Goal: Navigation & Orientation: Find specific page/section

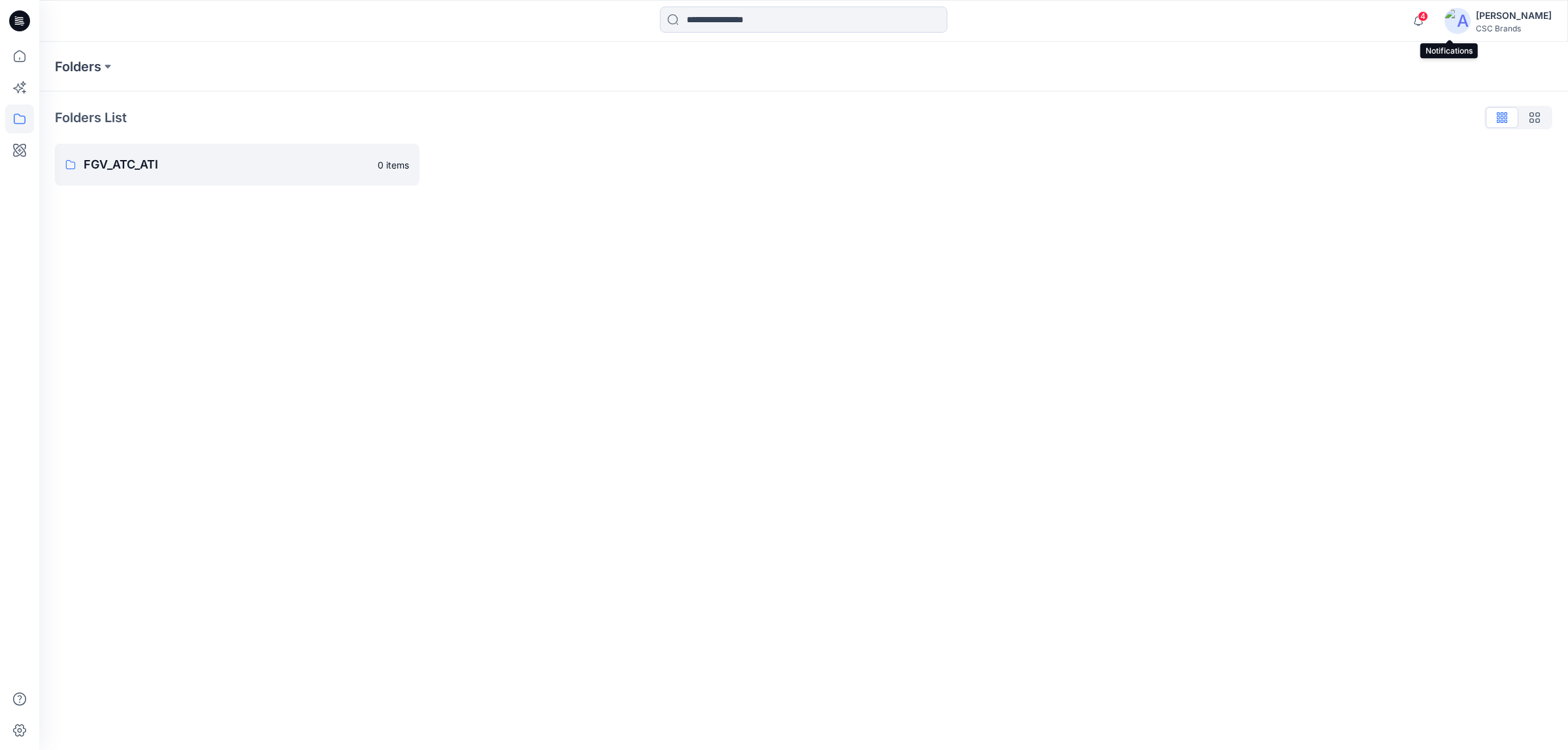
click at [1428, 18] on span "4" at bounding box center [1423, 16] width 10 height 10
click at [1389, 19] on div "Notifications Your style F6WO217244_F26_PAREG has been updated with F6WO217244_…" at bounding box center [803, 21] width 1528 height 29
click at [1426, 13] on span at bounding box center [1422, 16] width 6 height 7
click at [219, 163] on p "FGV_ATC_ATI" at bounding box center [226, 165] width 286 height 18
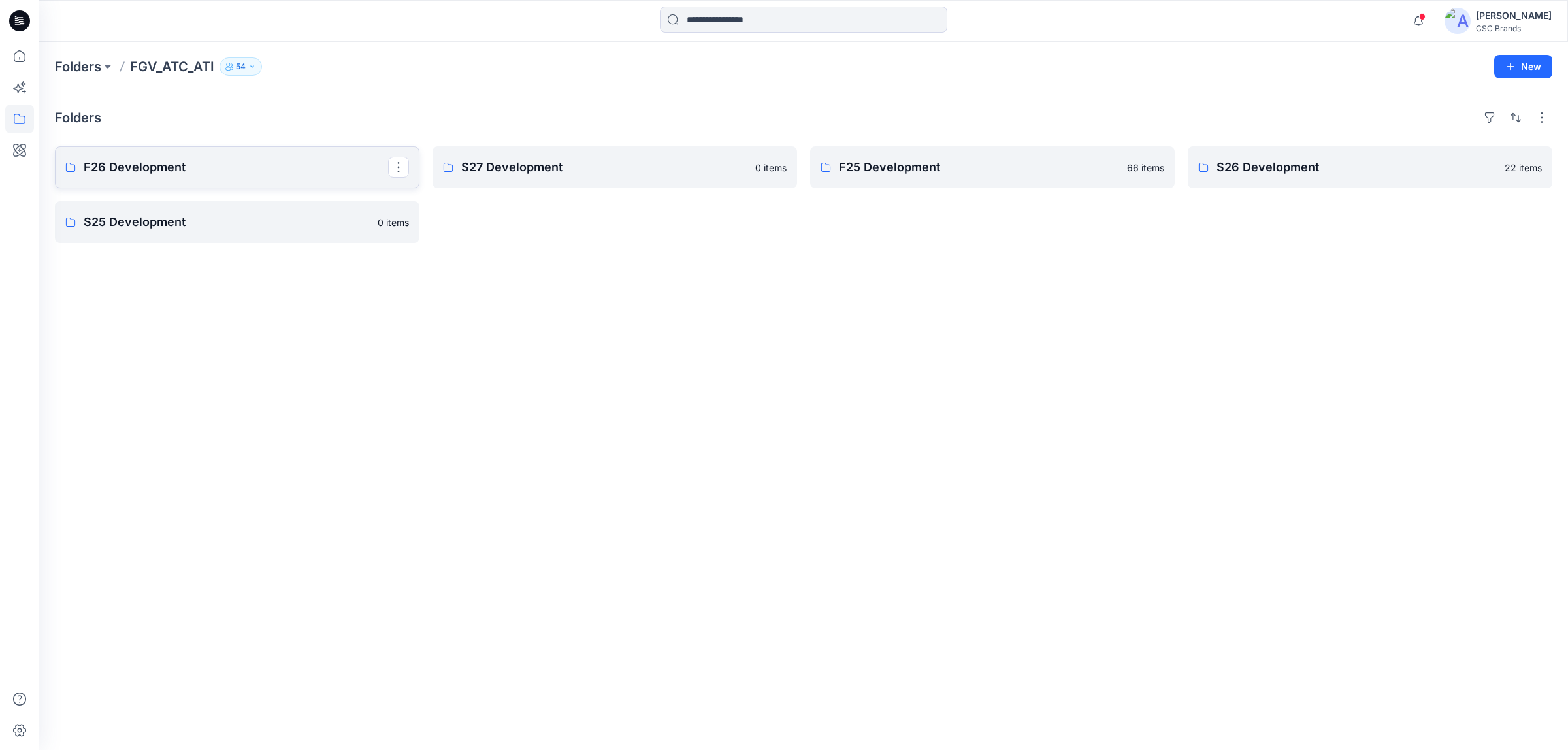
click at [222, 172] on p "F26 Development" at bounding box center [235, 167] width 304 height 18
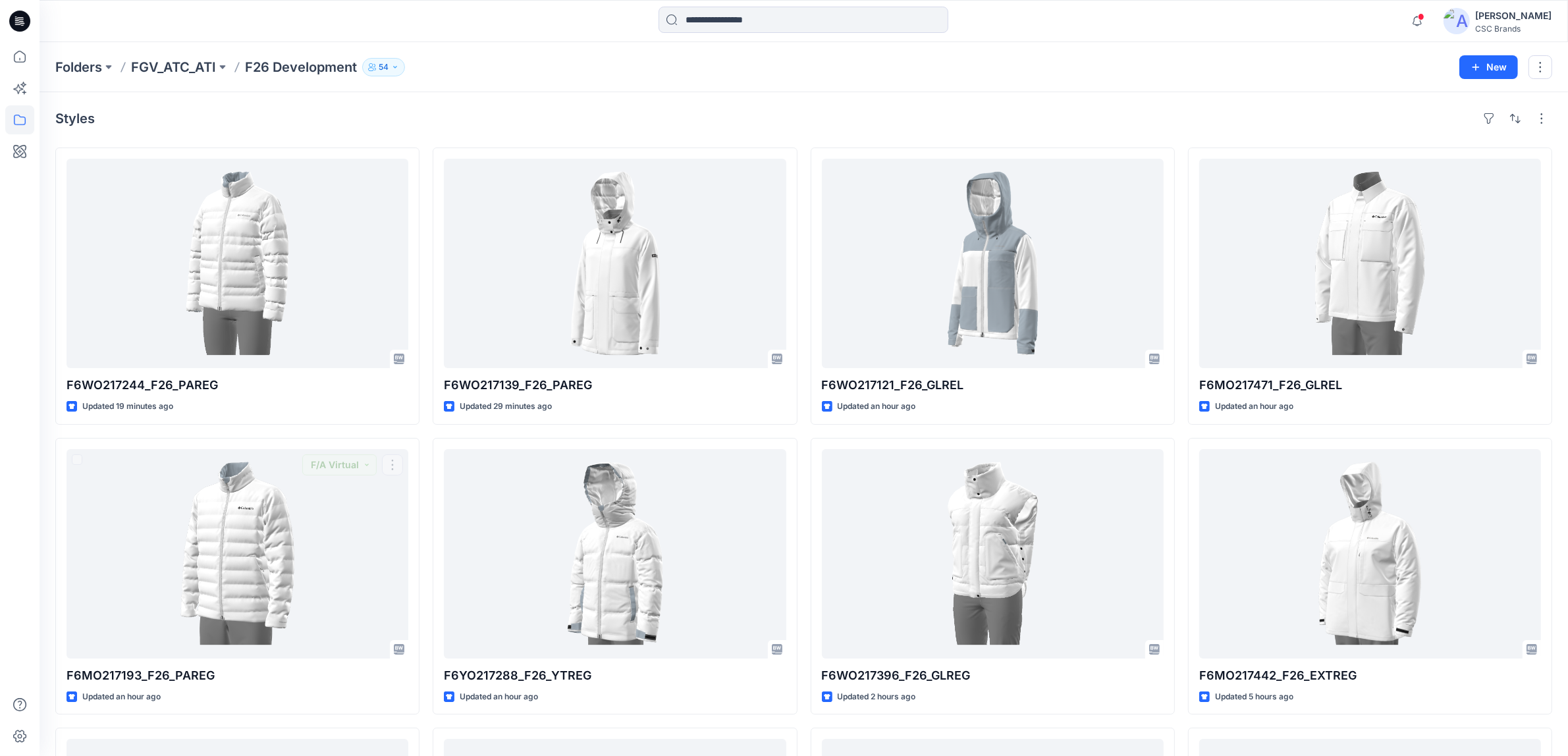
click at [0, 443] on div at bounding box center [19, 378] width 40 height 756
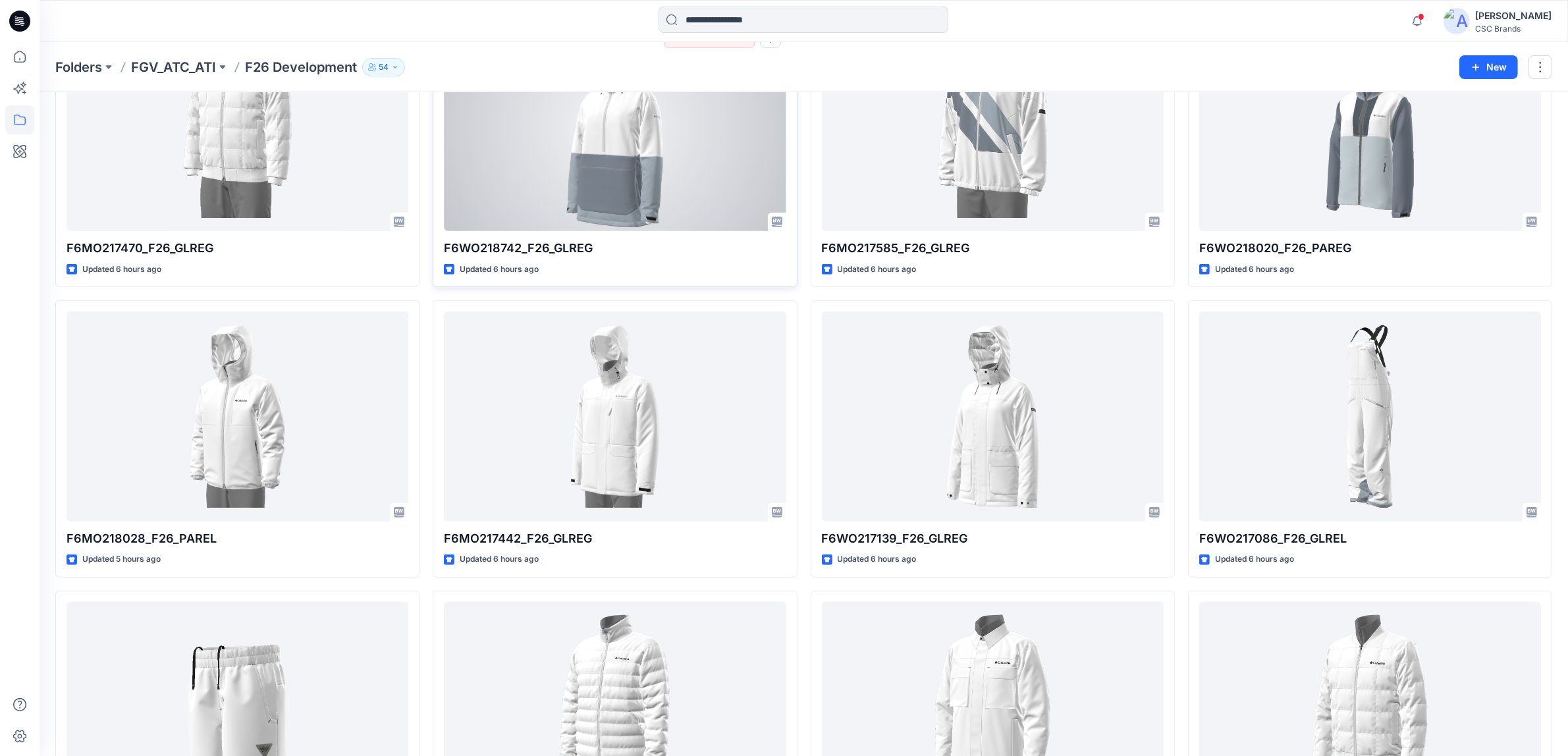
scroll to position [1014, 0]
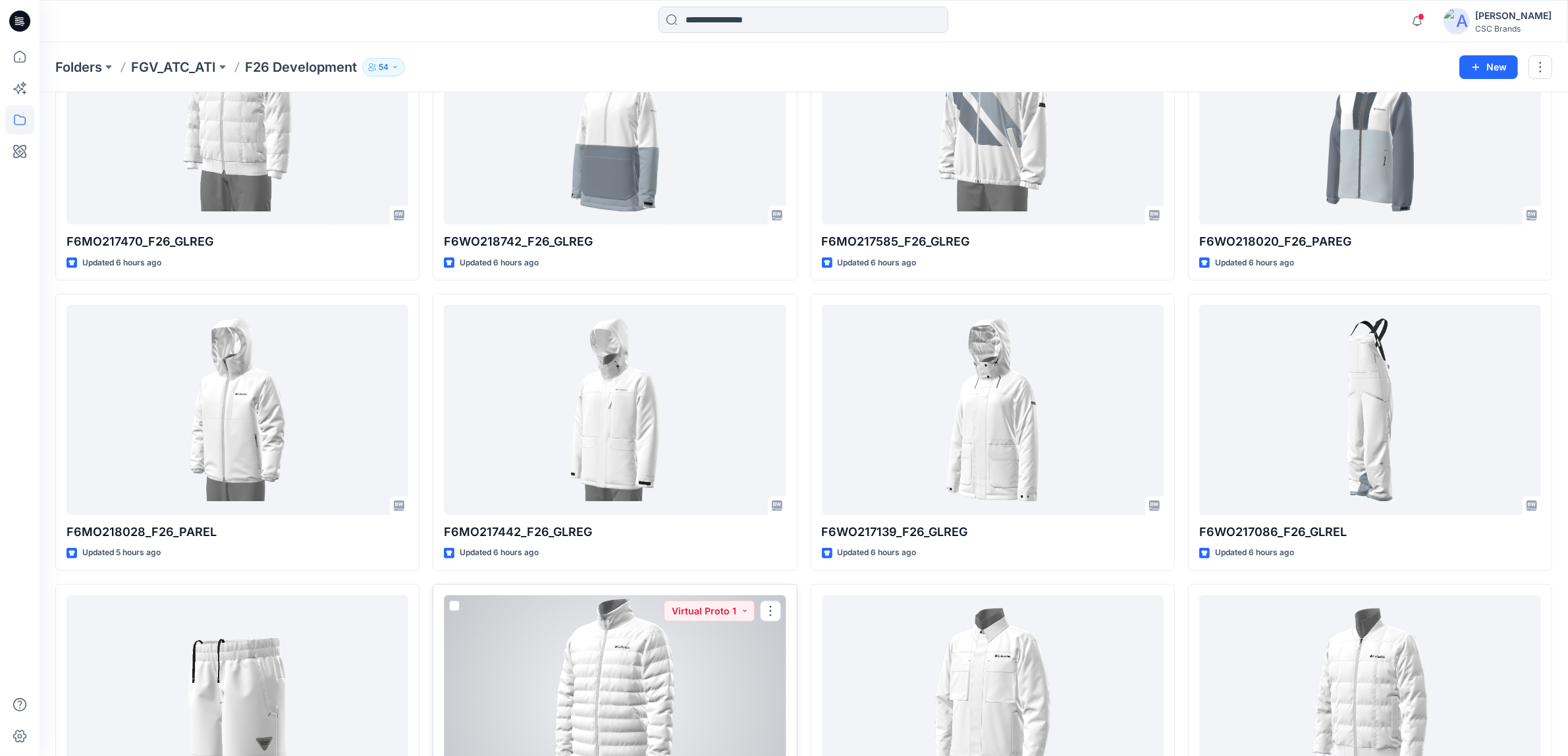
click at [620, 624] on div at bounding box center [614, 700] width 342 height 210
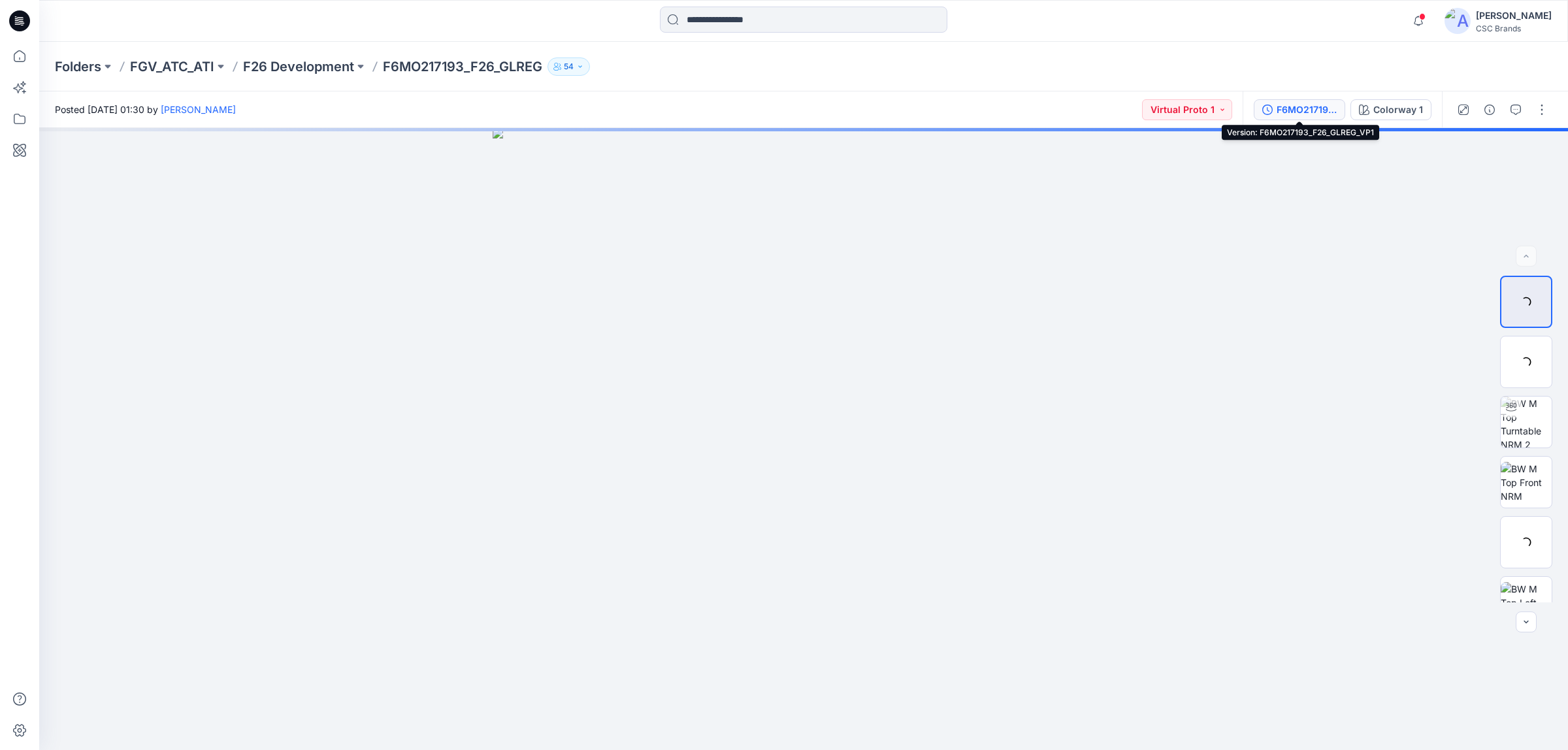
click at [1284, 110] on div "F6MO217193_F26_GLREG_VP1" at bounding box center [1306, 110] width 60 height 14
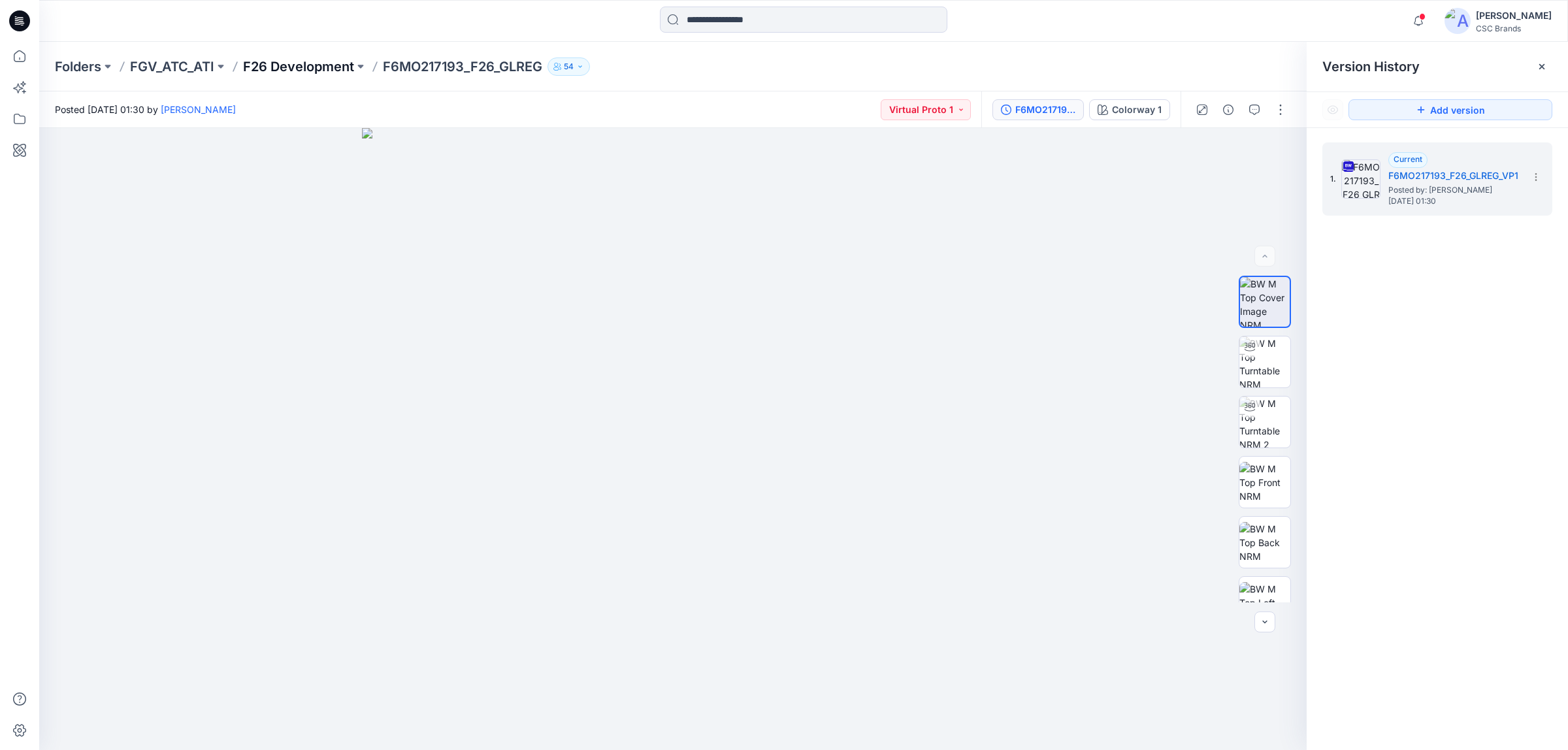
click at [312, 61] on p "F26 Development" at bounding box center [299, 67] width 111 height 18
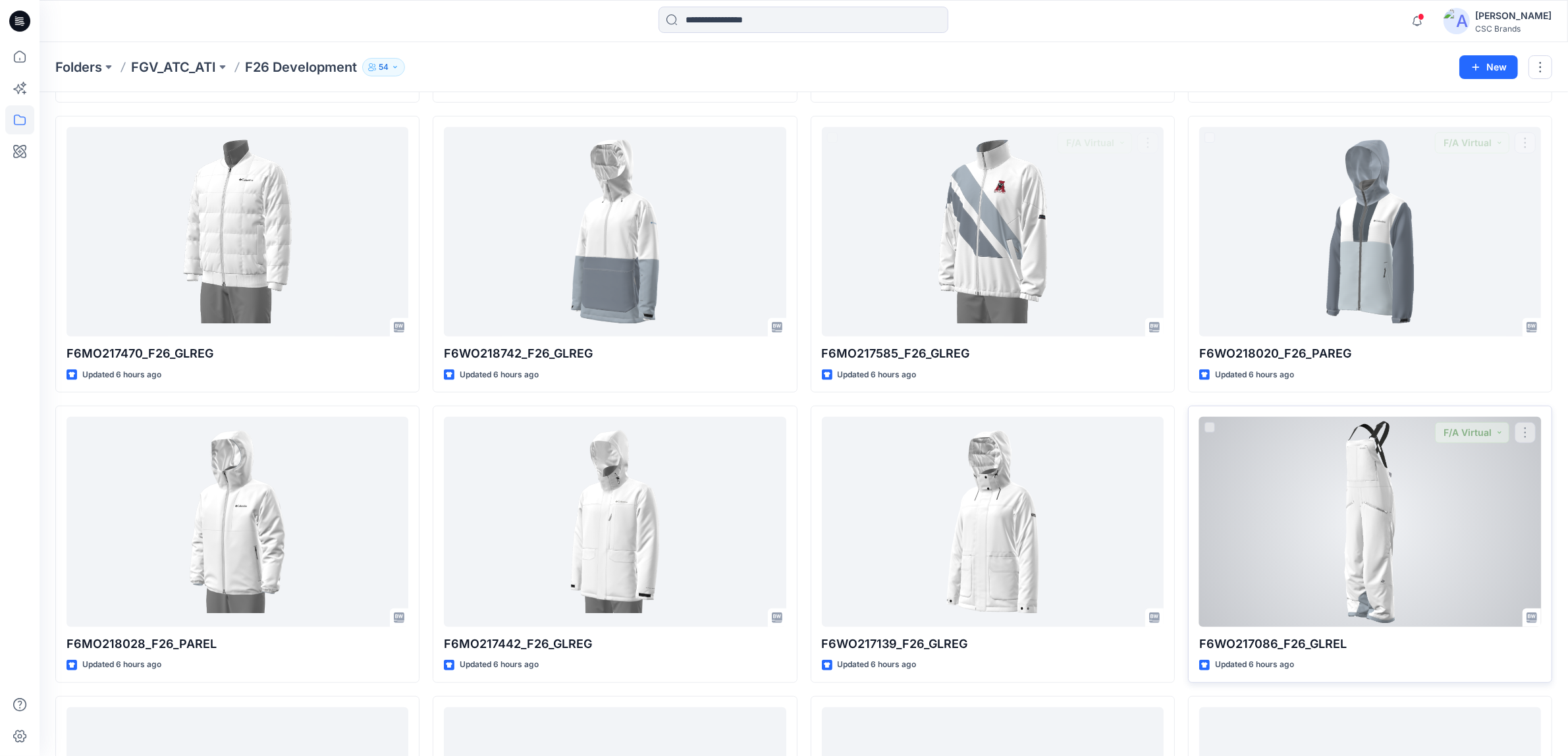
scroll to position [906, 0]
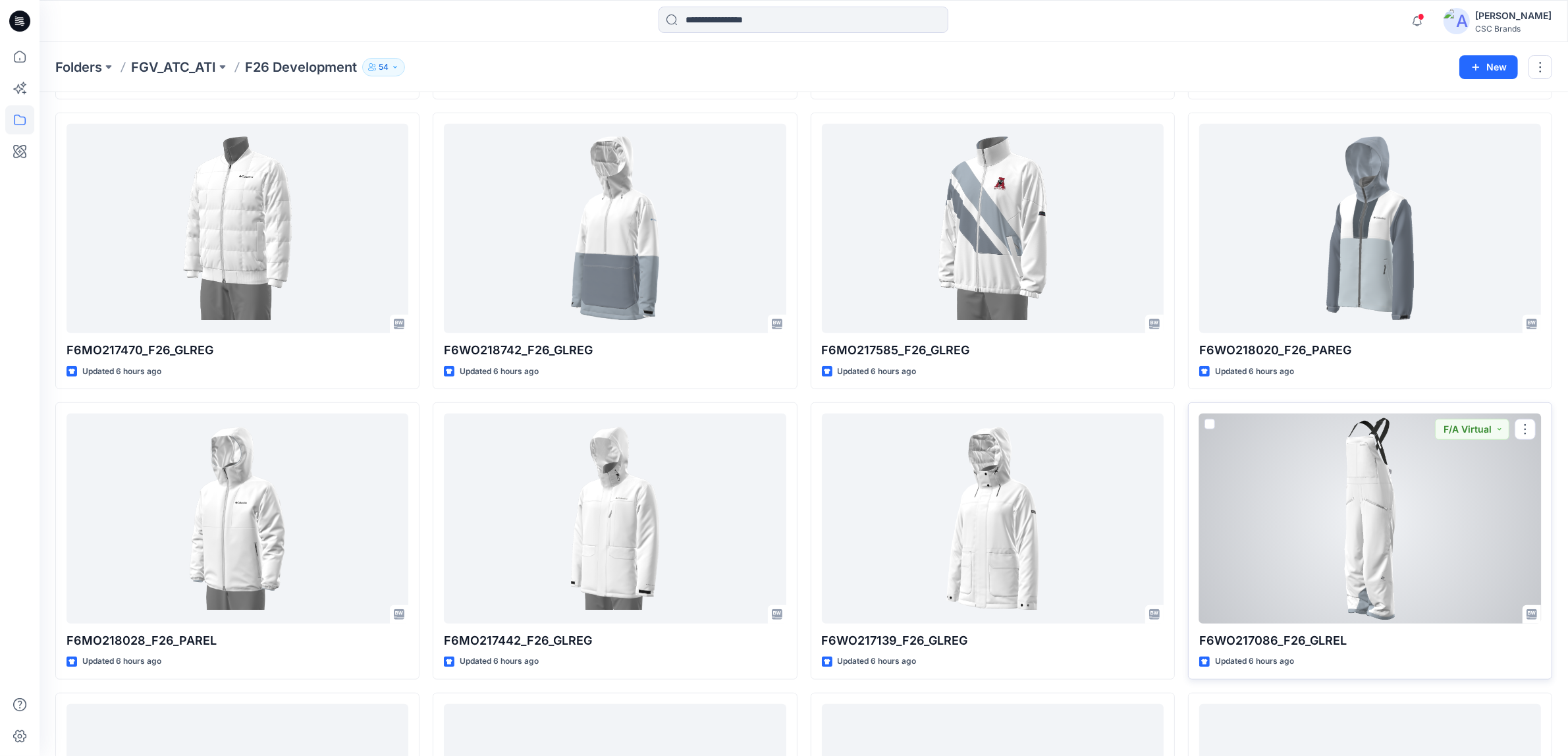
click at [1335, 503] on div at bounding box center [1370, 518] width 342 height 210
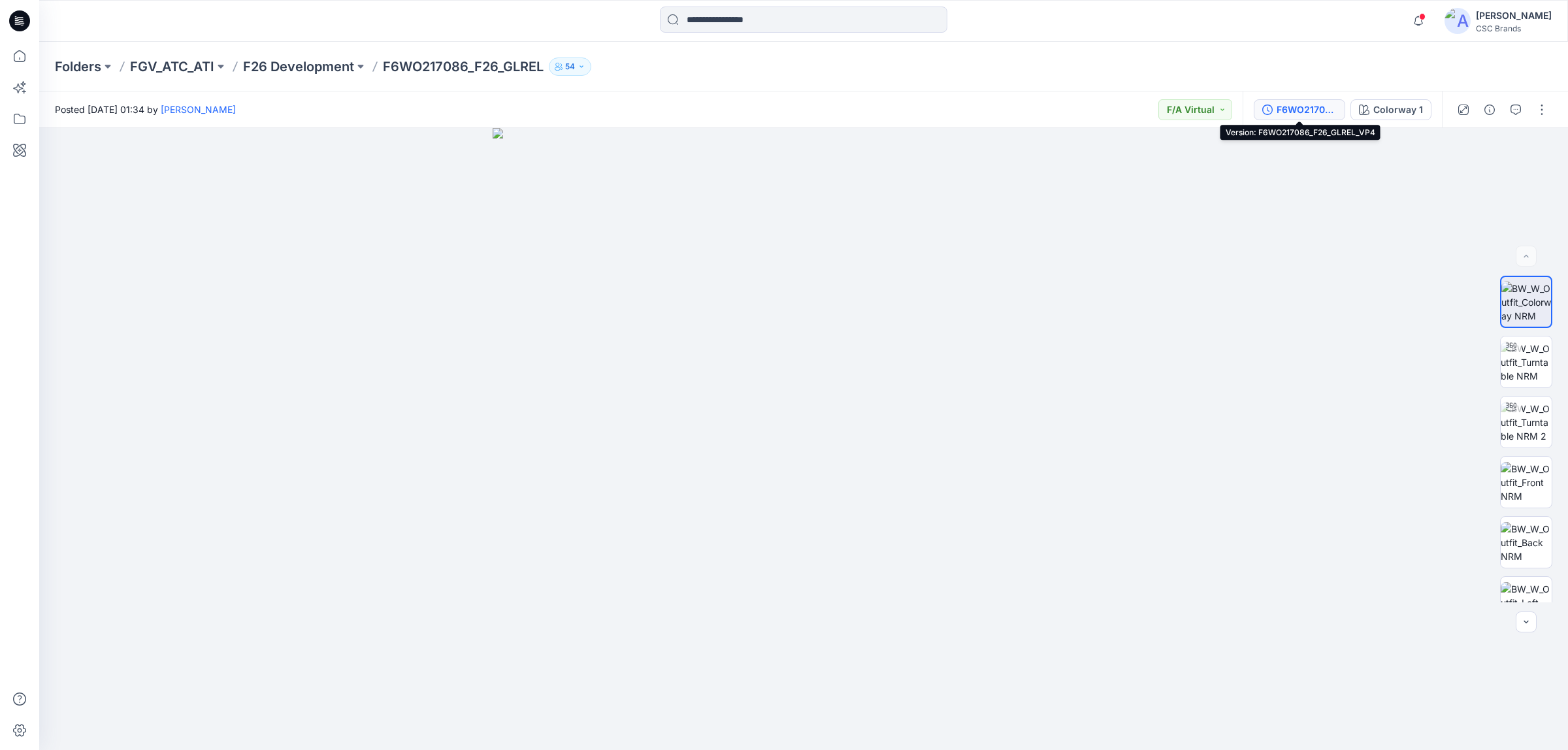
click at [1285, 106] on div "F6WO217086_F26_GLREL_VP4" at bounding box center [1306, 110] width 60 height 14
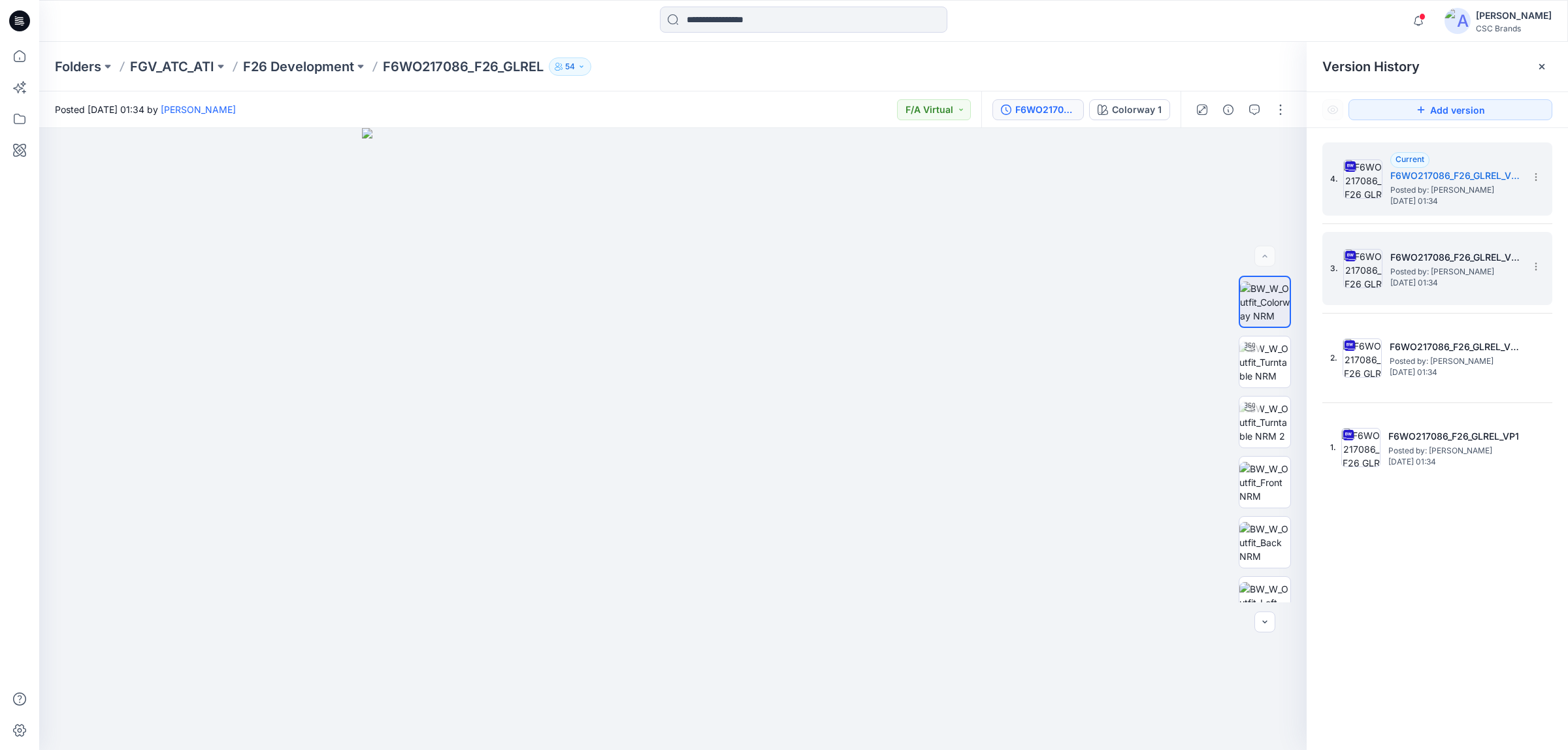
click at [1407, 263] on h5 "F6WO217086_F26_GLREL_VP3" at bounding box center [1456, 258] width 131 height 16
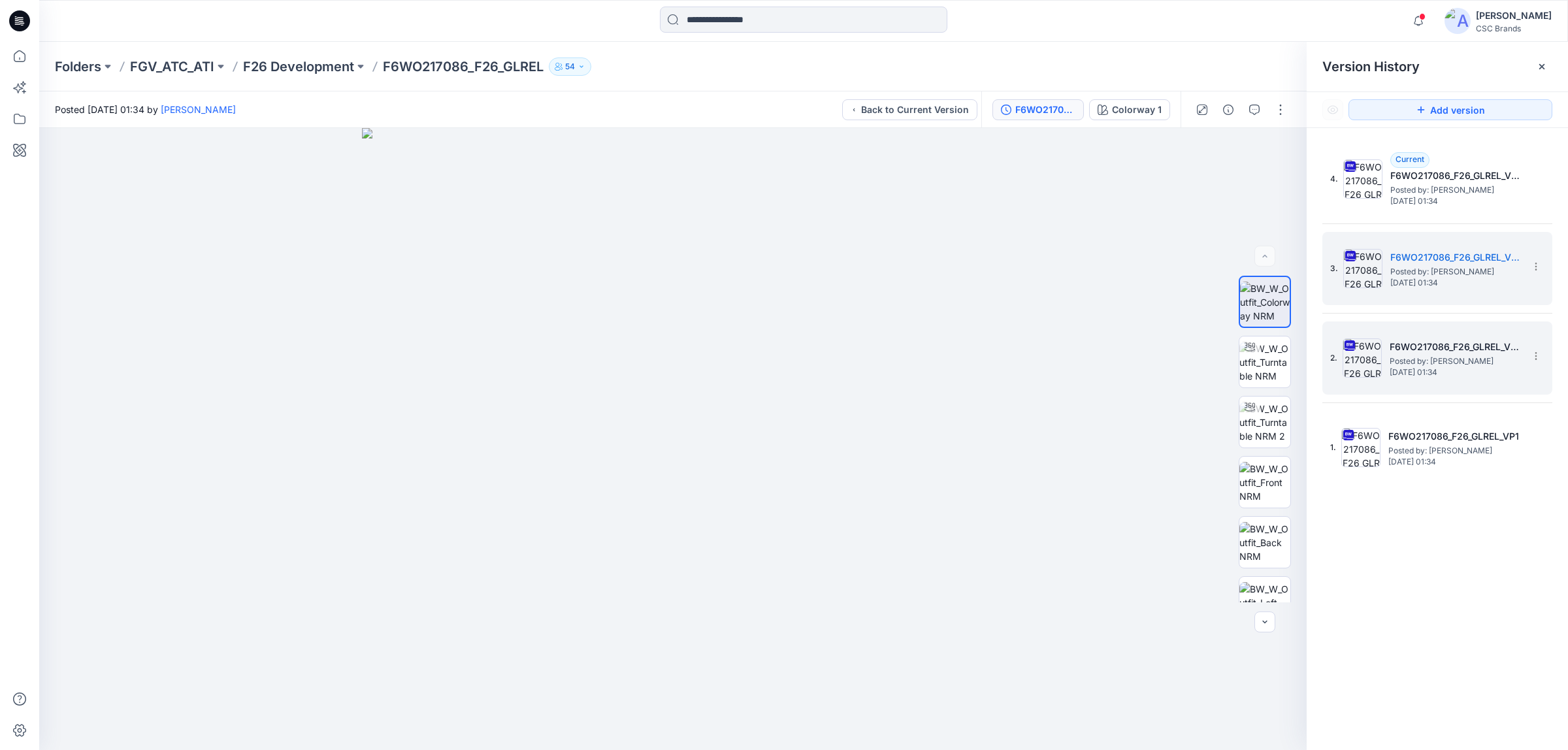
click at [1433, 351] on h5 "F6WO217086_F26_GLREL_VP2" at bounding box center [1455, 347] width 131 height 16
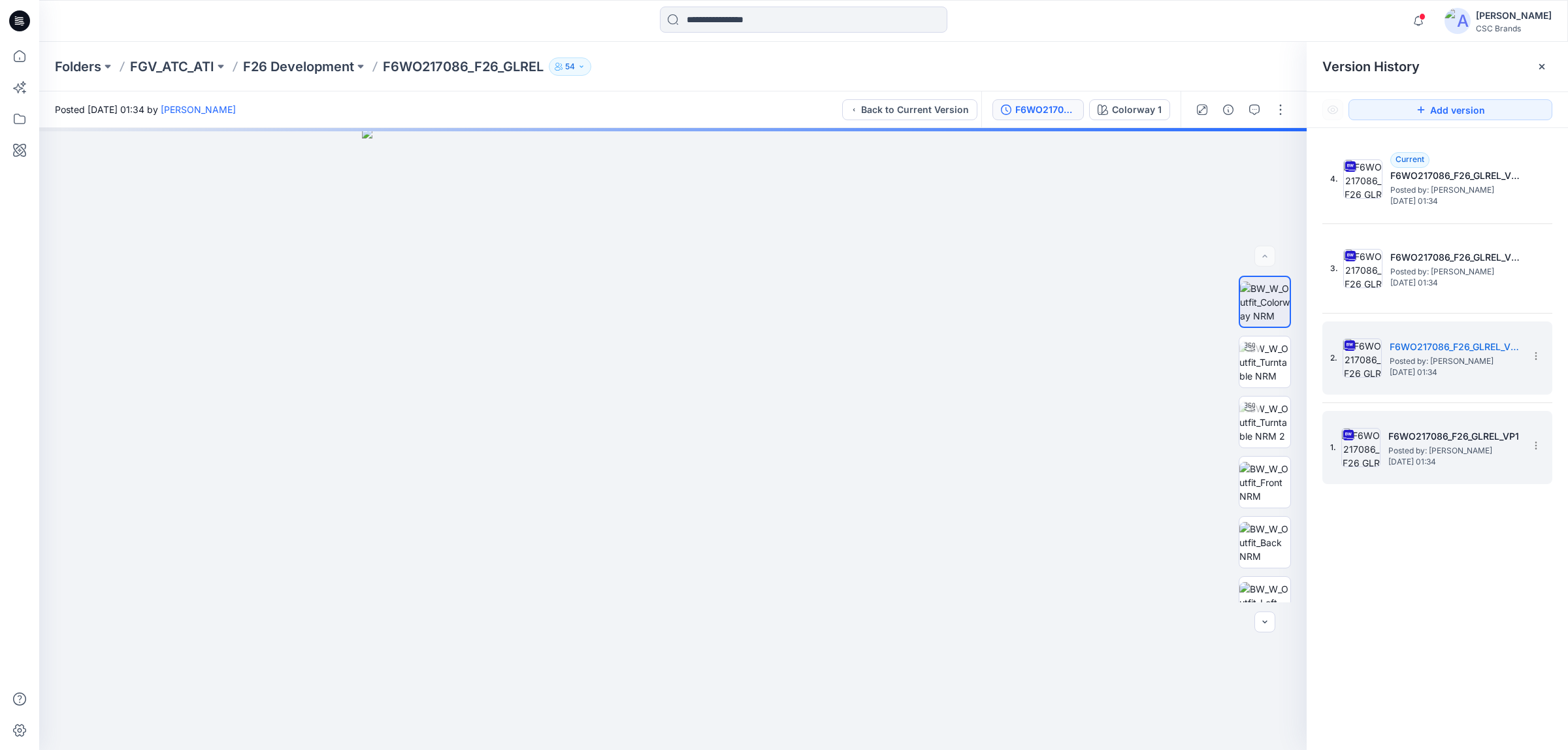
click at [1427, 435] on h5 "F6WO217086_F26_GLREL_VP1" at bounding box center [1453, 437] width 131 height 16
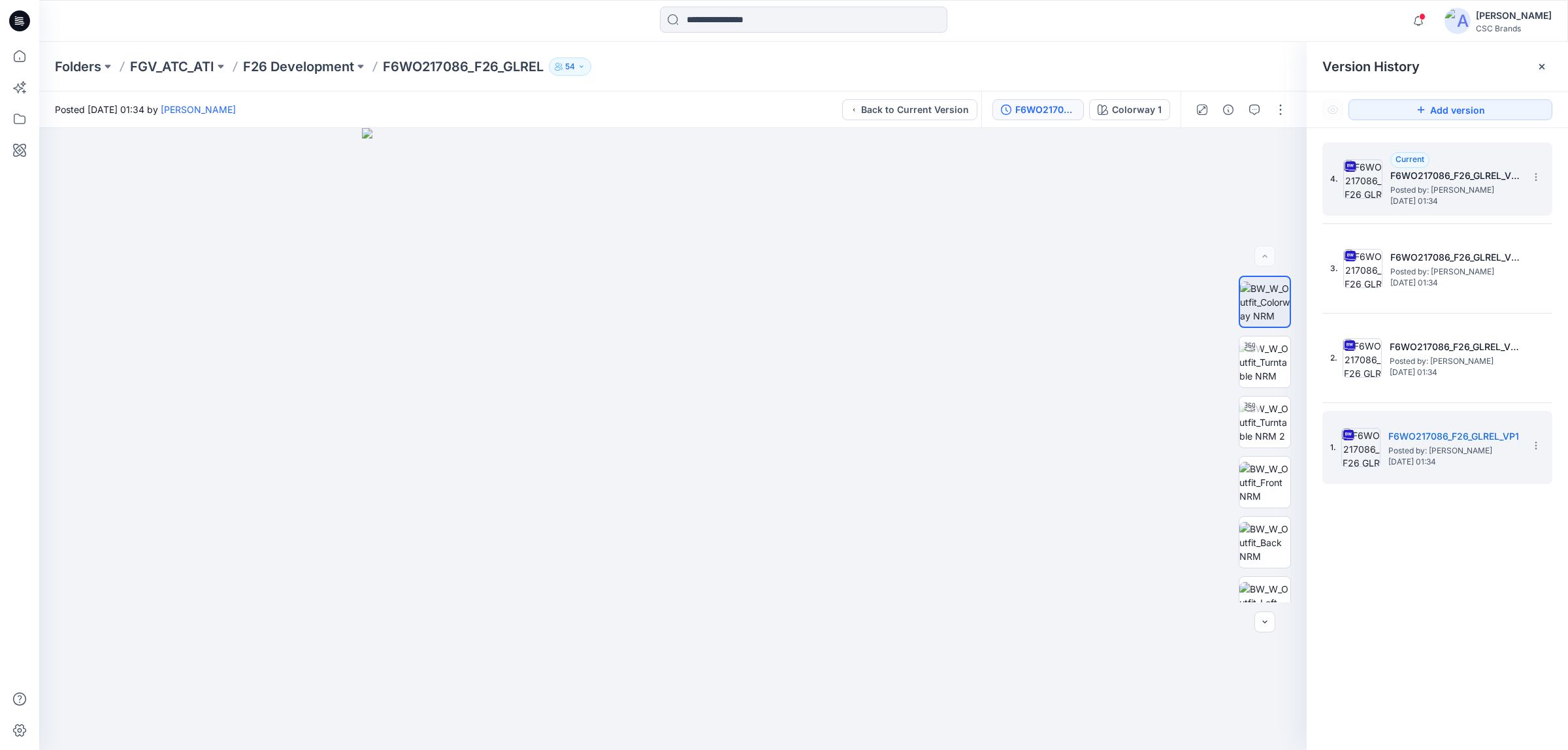
click at [1436, 181] on h5 "F6WO217086_F26_GLREL_VP4" at bounding box center [1456, 176] width 131 height 16
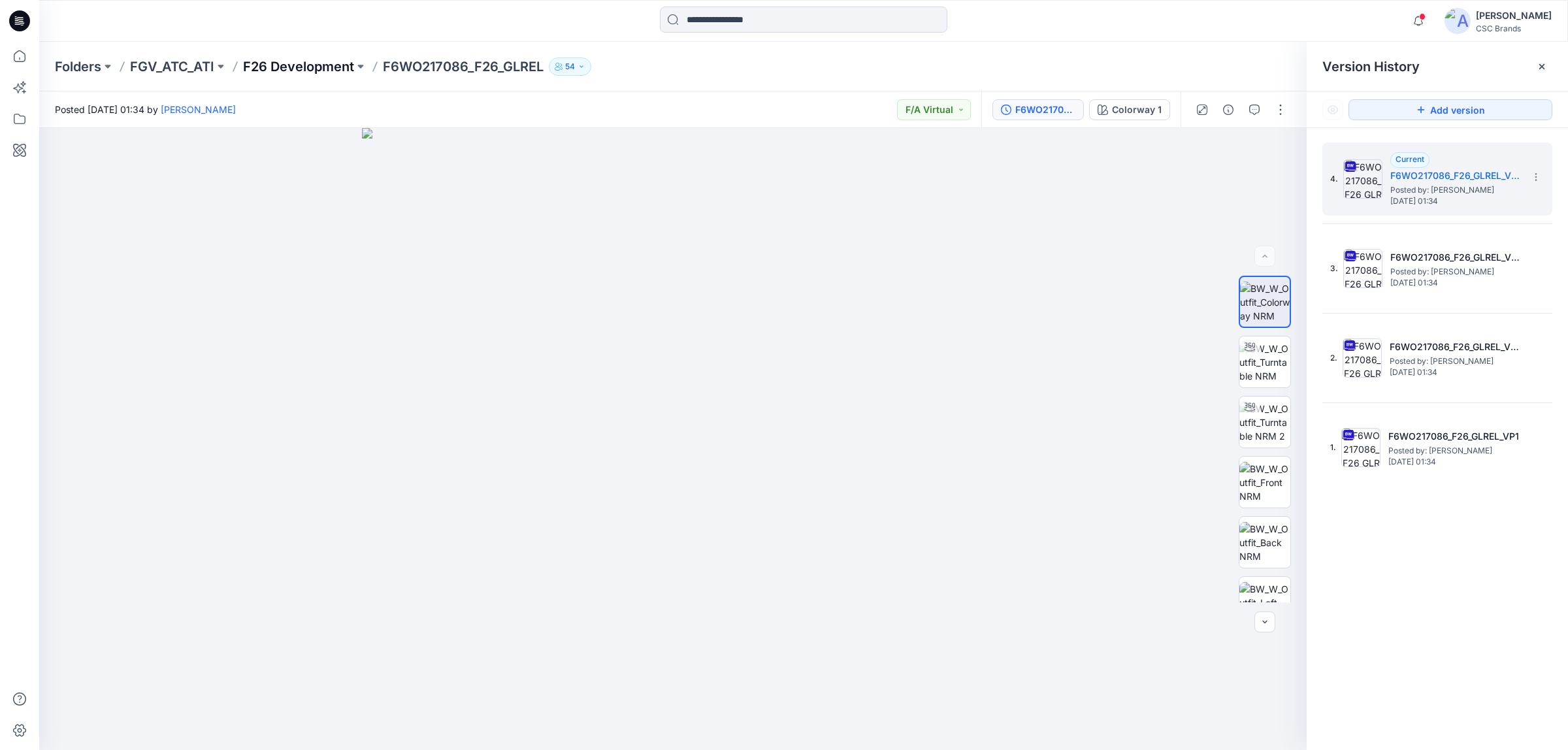
click at [308, 64] on p "F26 Development" at bounding box center [299, 67] width 111 height 18
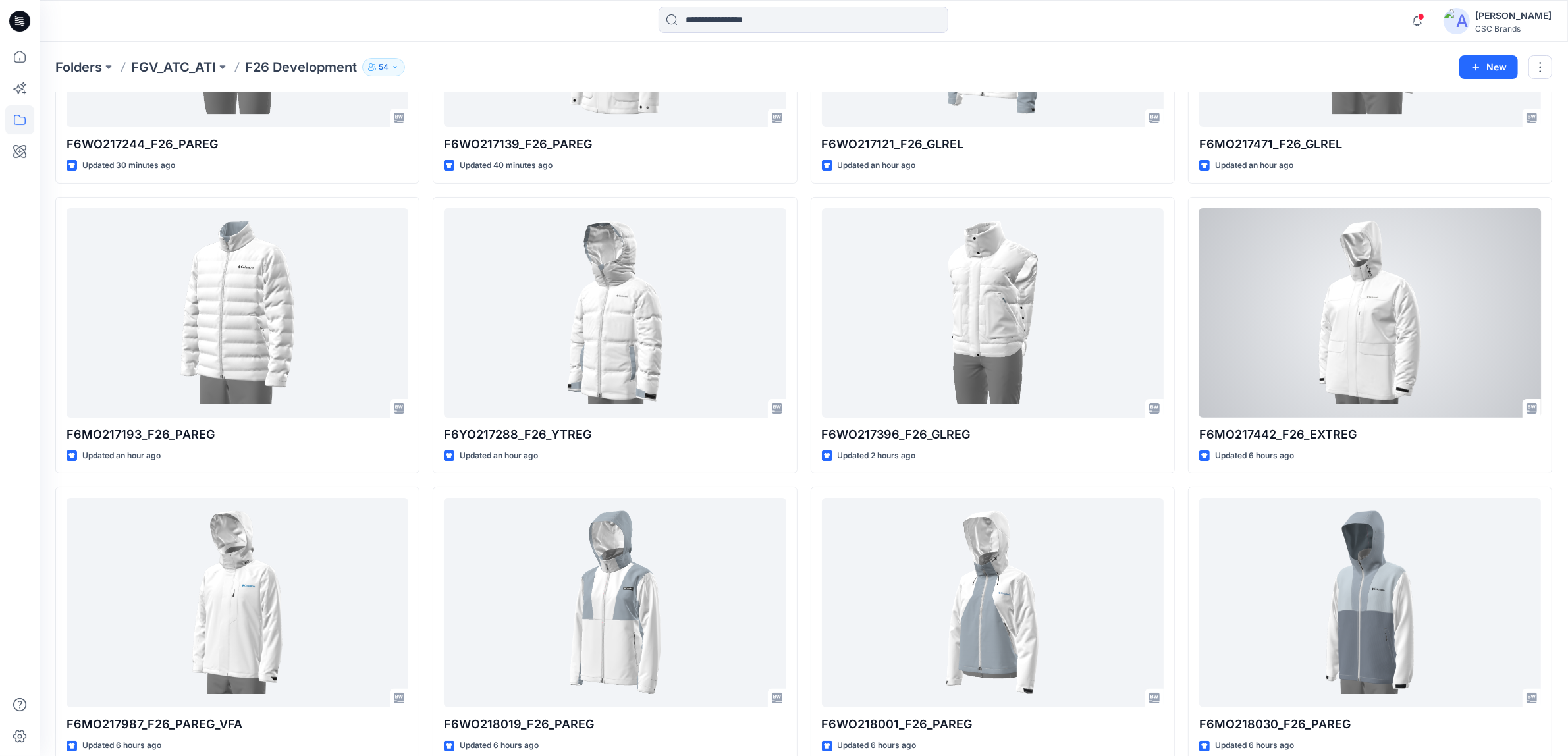
scroll to position [247, 0]
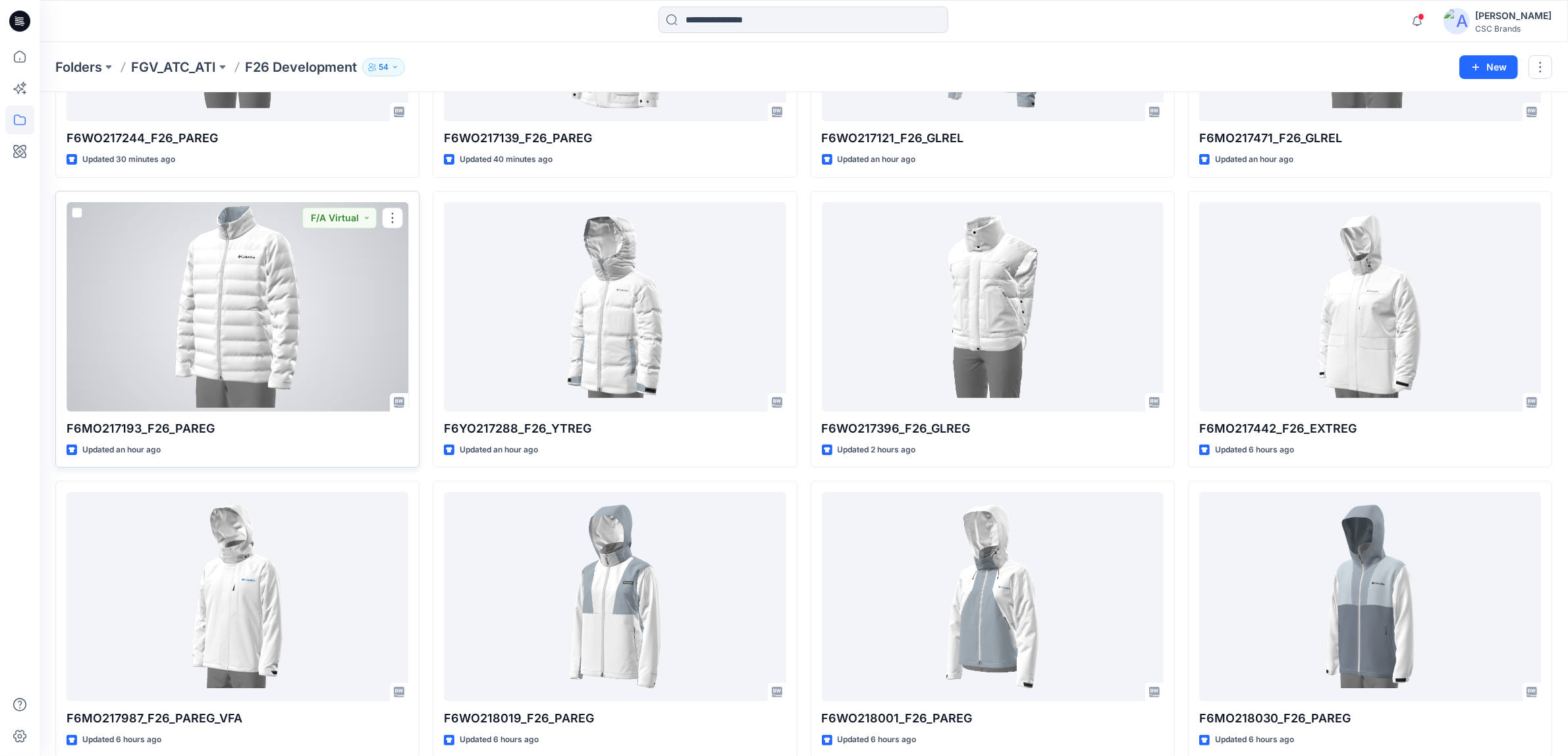
click at [313, 298] on div at bounding box center [237, 307] width 342 height 210
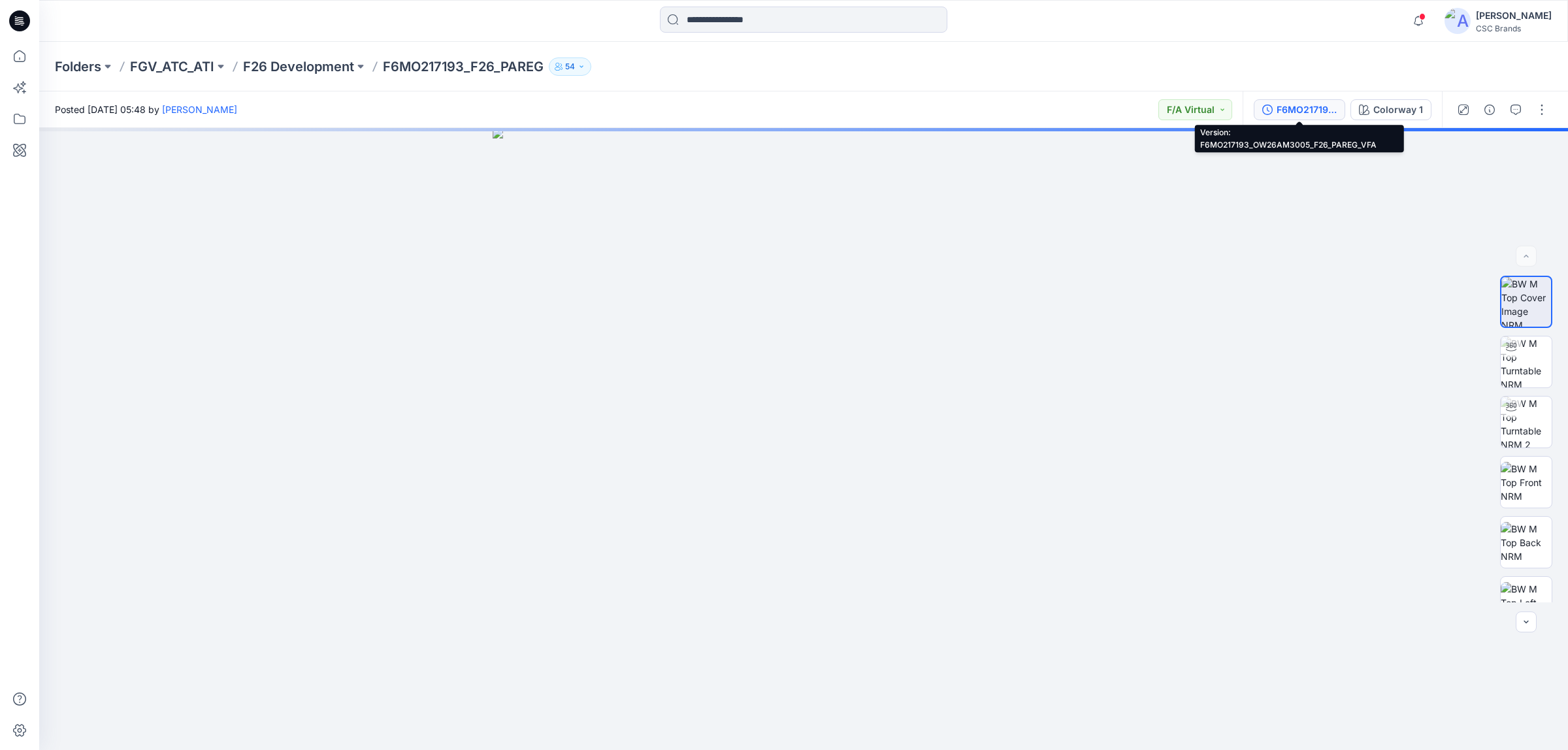
click at [1295, 108] on div "F6MO217193_OW26AM3005_F26_PAREG_VFA" at bounding box center [1306, 110] width 60 height 14
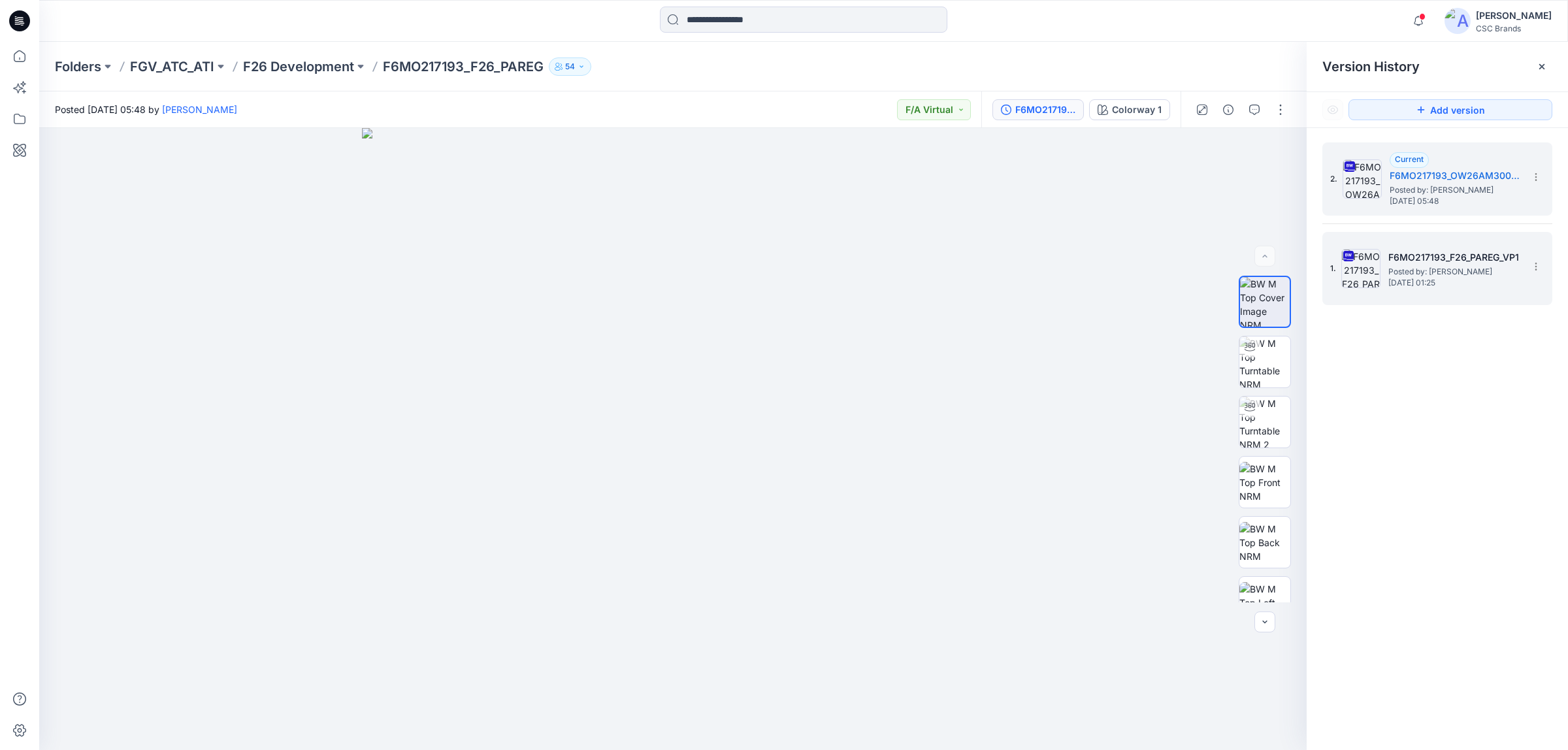
click at [1383, 283] on div "1. F6MO217193_F26_PAREG_VP1 Posted by: [PERSON_NAME] [DATE] 01:25" at bounding box center [1428, 268] width 196 height 63
click at [1397, 198] on span "[DATE] 05:48" at bounding box center [1455, 201] width 131 height 9
click at [300, 59] on p "F26 Development" at bounding box center [299, 67] width 111 height 18
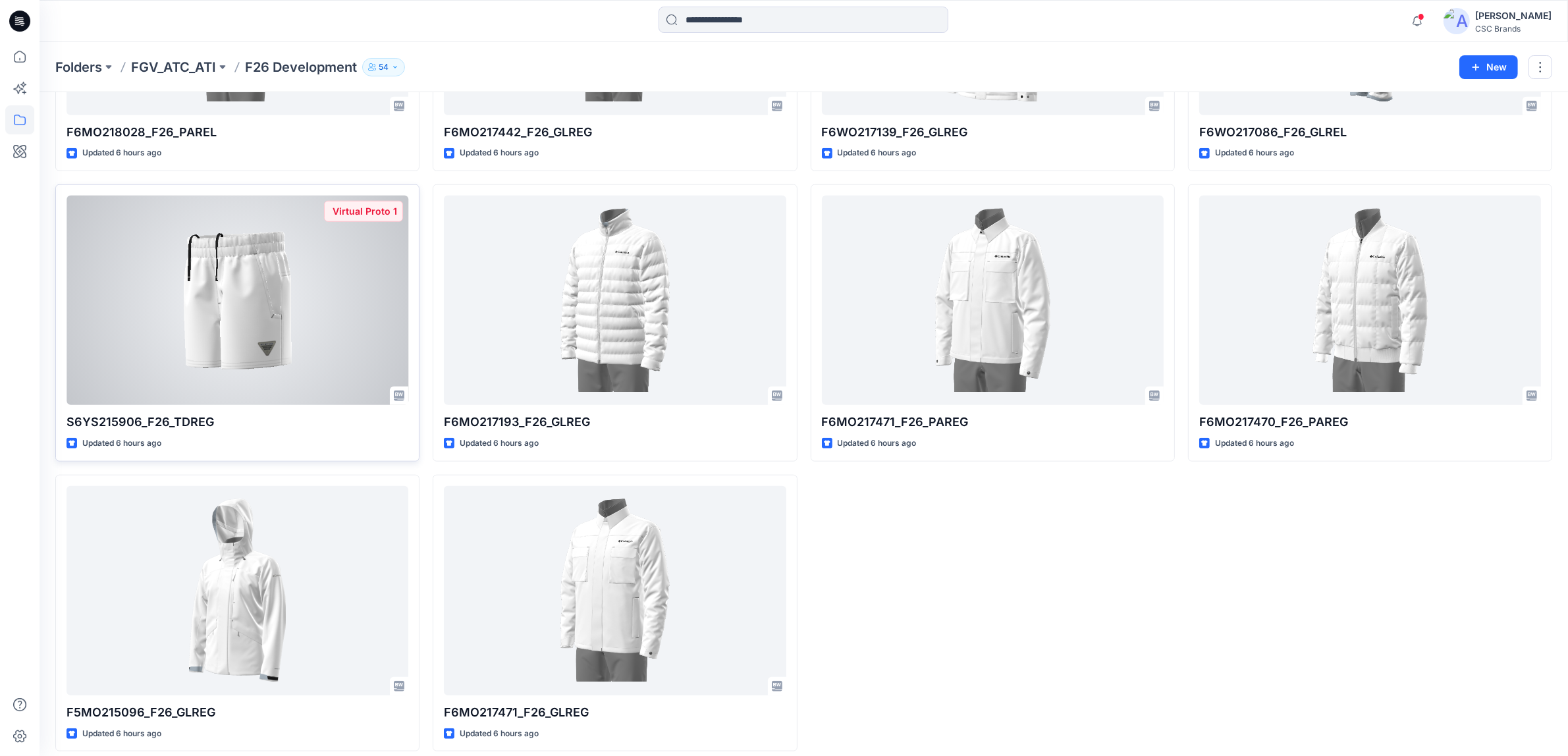
scroll to position [1426, 0]
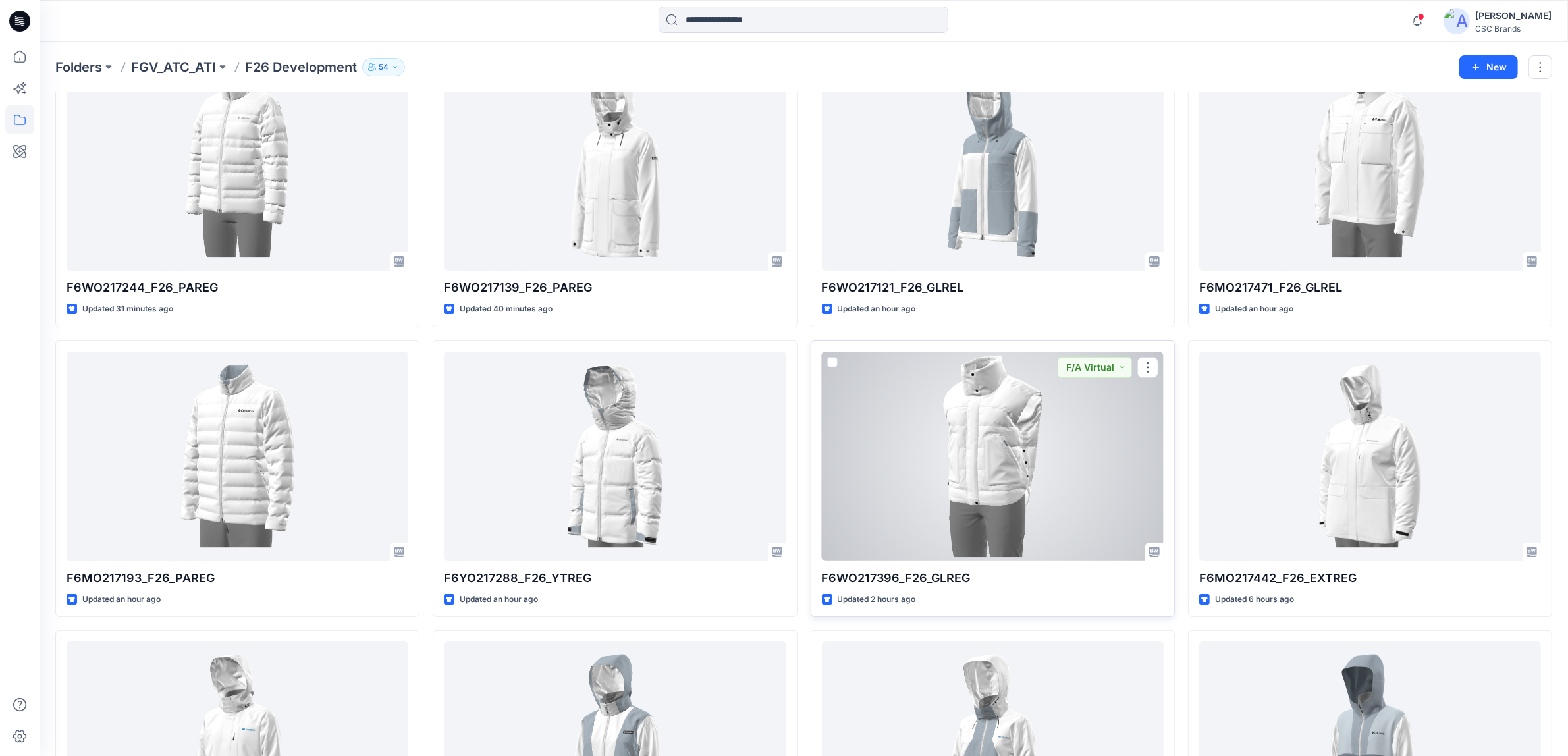
scroll to position [0, 0]
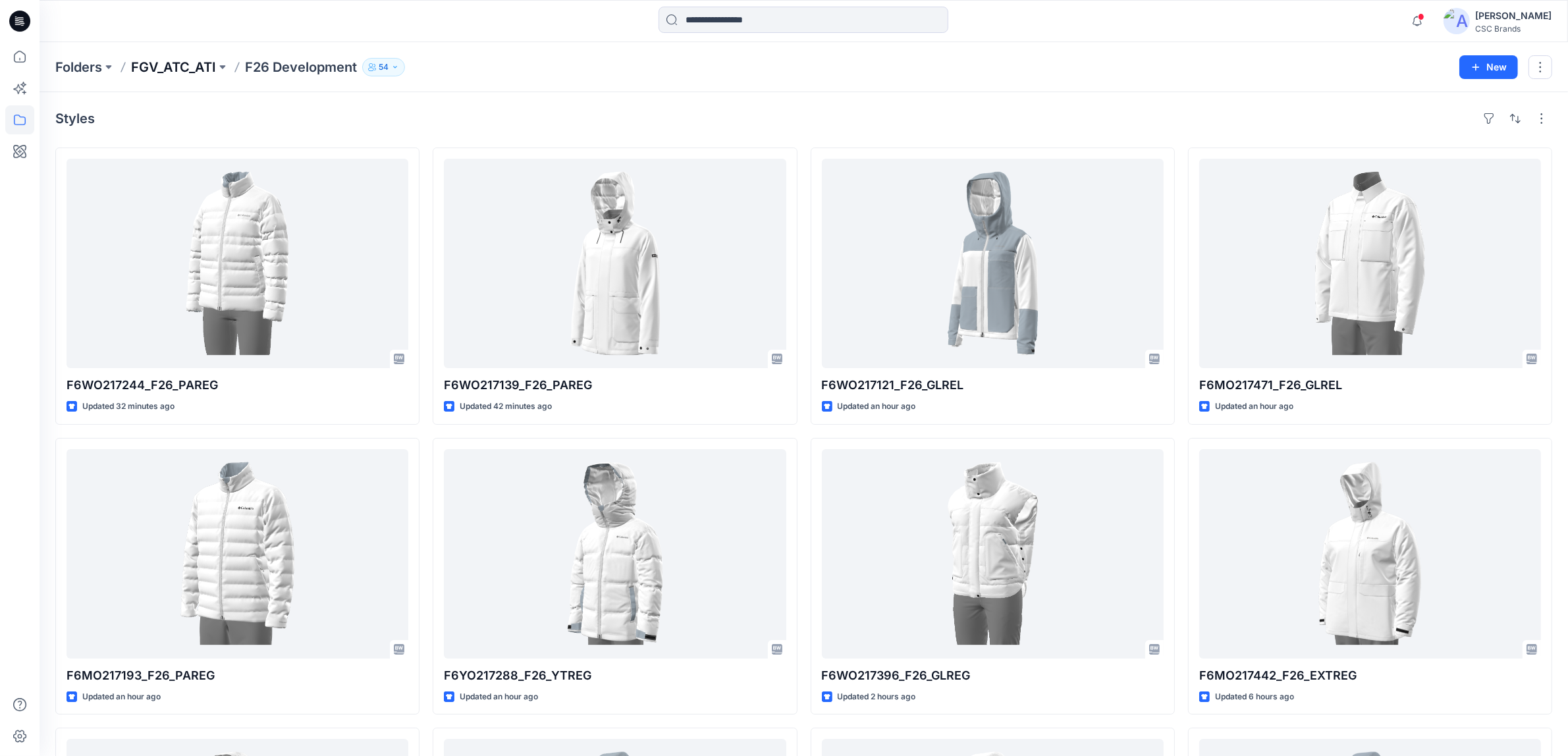
click at [200, 67] on p "FGV_ATC_ATI" at bounding box center [173, 67] width 85 height 19
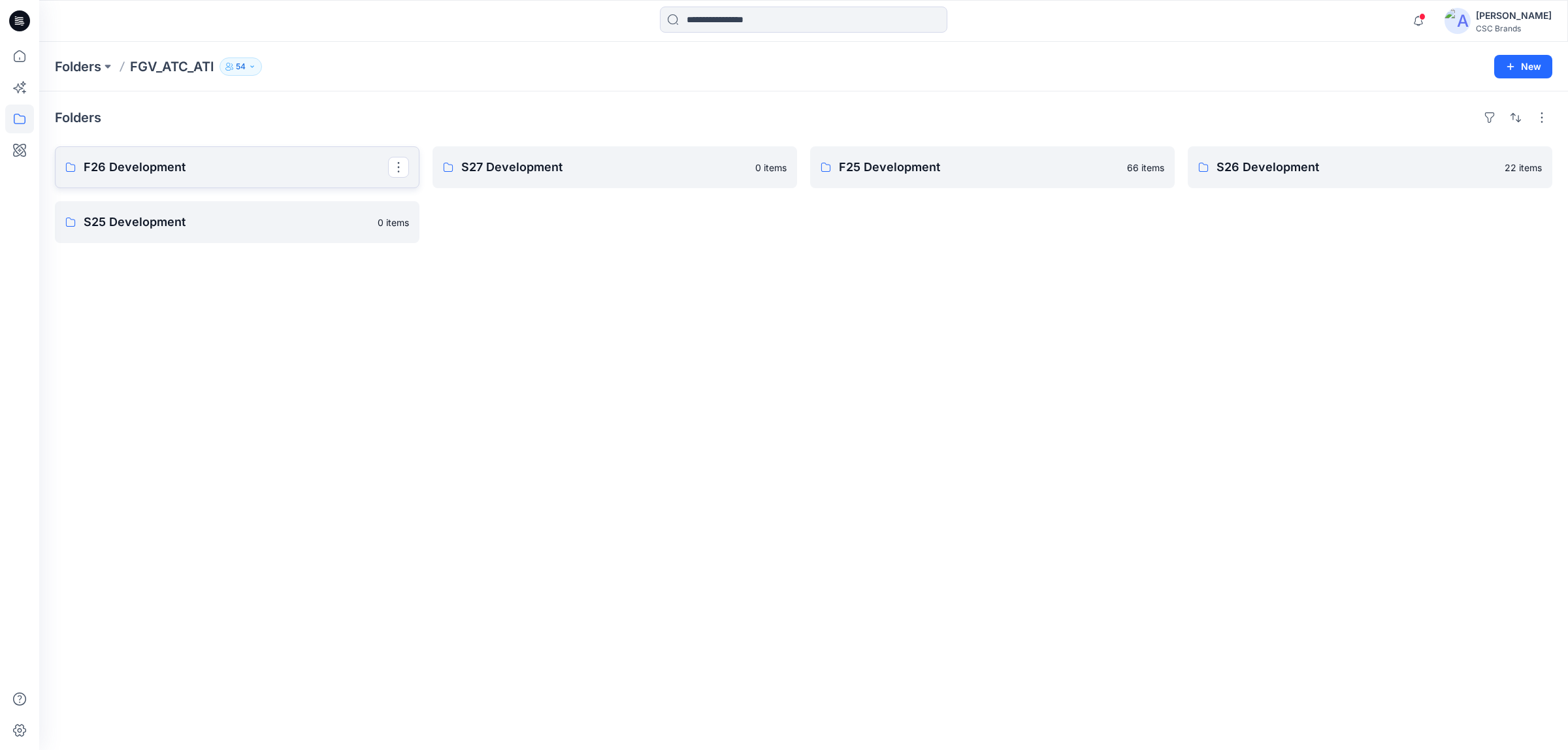
click at [227, 171] on p "F26 Development" at bounding box center [235, 167] width 304 height 18
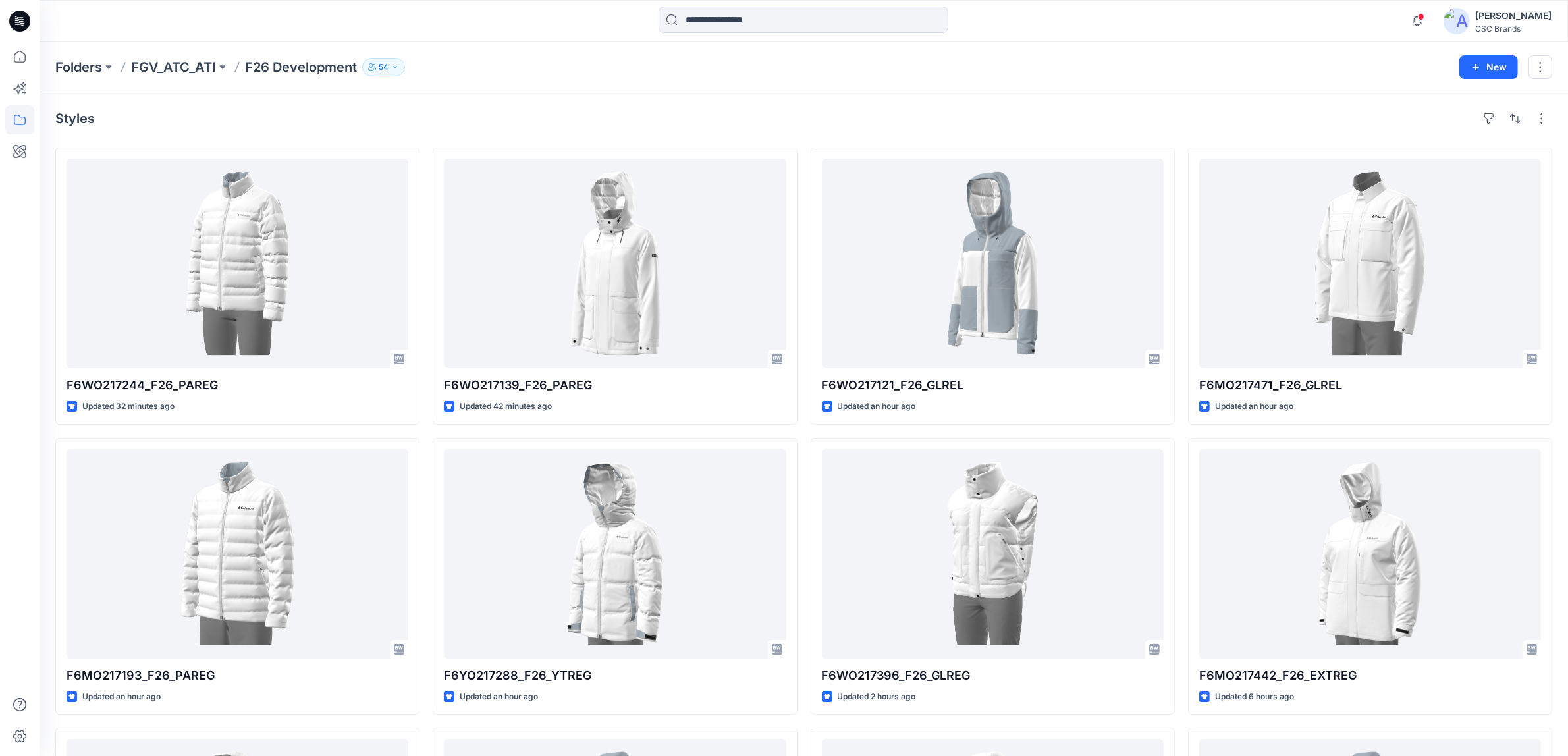
click at [818, 117] on div "Styles" at bounding box center [804, 118] width 1498 height 21
click at [196, 66] on p "FGV_ATC_ATI" at bounding box center [173, 67] width 85 height 19
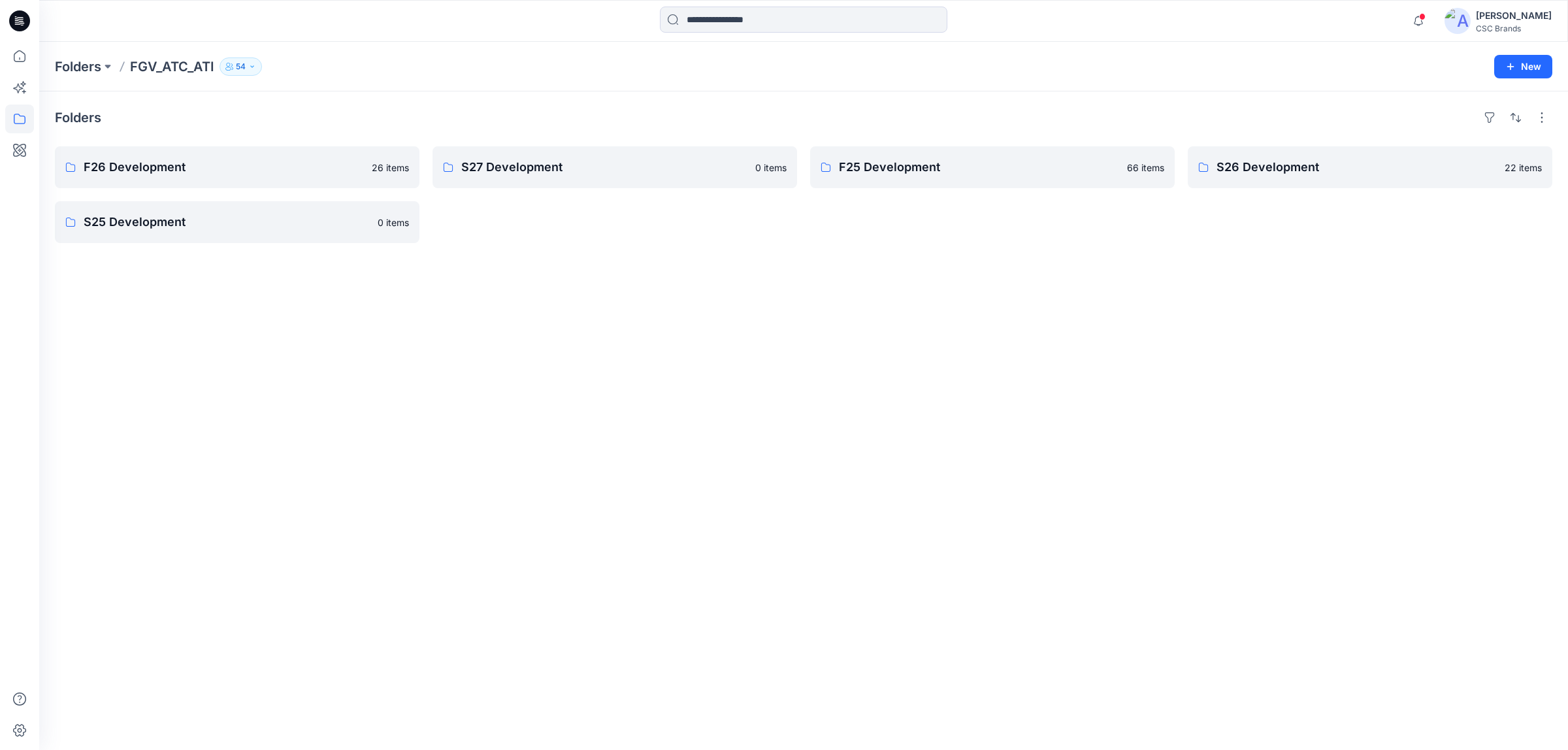
click at [600, 356] on div "Folders F26 Development 26 items S25 Development 0 items S27 Development 0 item…" at bounding box center [804, 421] width 1529 height 658
drag, startPoint x: 646, startPoint y: 361, endPoint x: 614, endPoint y: 357, distance: 32.2
click at [645, 361] on div "Folders F26 Development 26 items S25 Development 0 items S27 Development 0 item…" at bounding box center [804, 421] width 1529 height 658
click at [485, 343] on div "Folders F26 Development 26 items S25 Development 0 items S27 Development 0 item…" at bounding box center [804, 421] width 1529 height 658
click at [633, 342] on div "Folders F26 Development 26 items S25 Development 0 items S27 Development 0 item…" at bounding box center [804, 421] width 1529 height 658
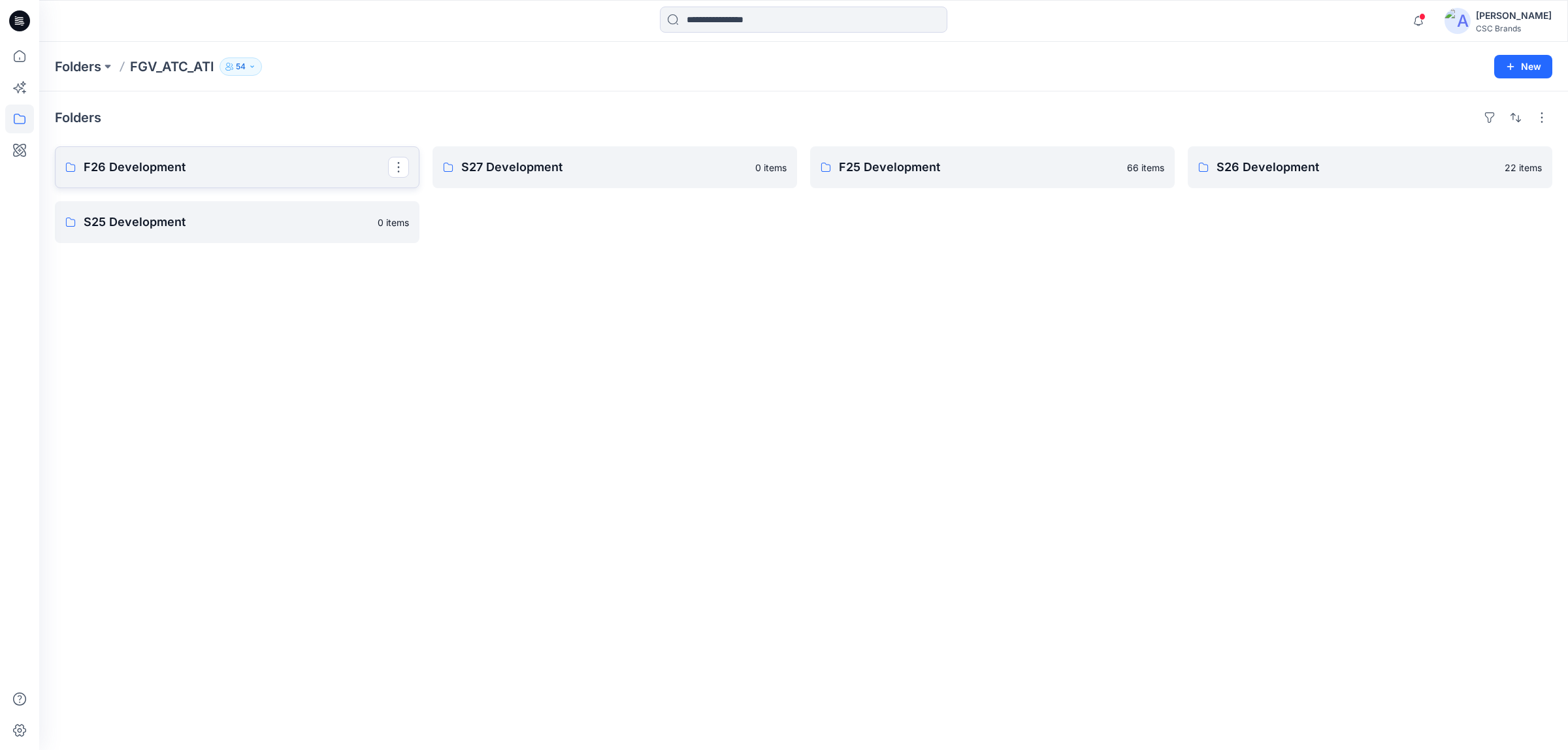
click at [270, 181] on link "F26 Development" at bounding box center [237, 167] width 365 height 42
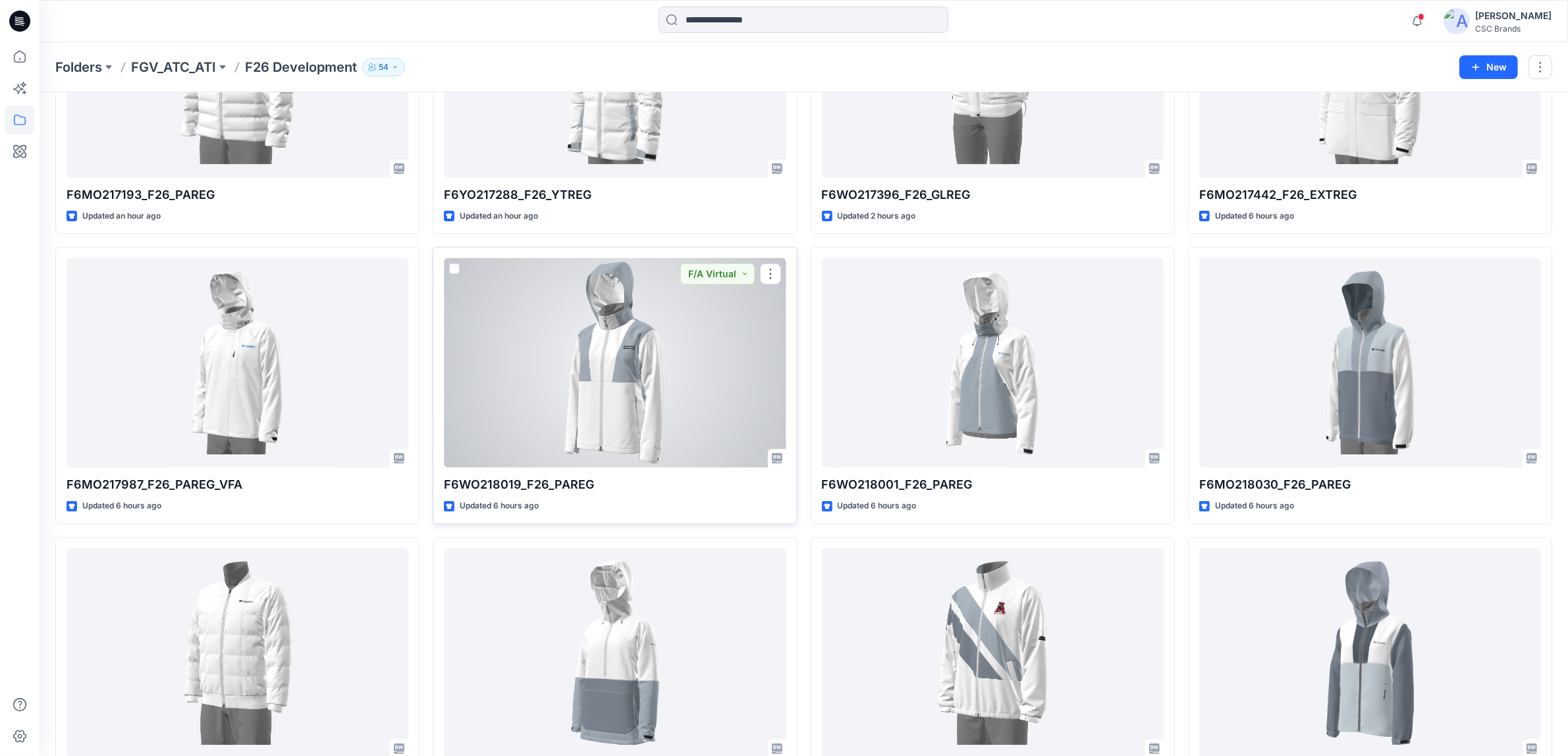
scroll to position [741, 0]
